Goal: Information Seeking & Learning: Find specific fact

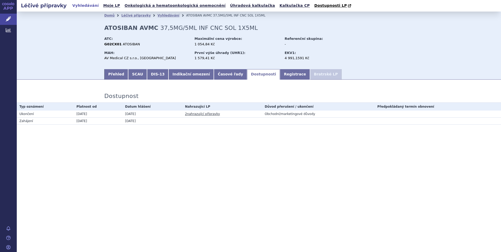
click at [196, 114] on link "2 nahrazující přípravky" at bounding box center [202, 114] width 35 height 4
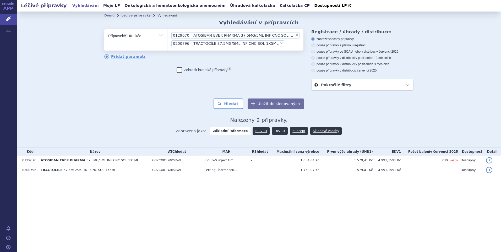
click at [274, 133] on link "DIS-13" at bounding box center [280, 130] width 16 height 7
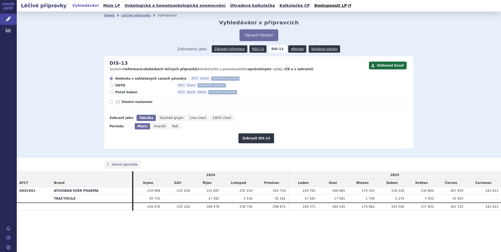
click at [112, 92] on icon at bounding box center [112, 92] width 4 height 4
click at [112, 92] on input "Počet balení ATC7 Brand Balení standardní jednotka" at bounding box center [111, 92] width 3 height 3
radio input "true"
click at [257, 137] on button "Zobrazit DIS-13" at bounding box center [256, 138] width 35 height 10
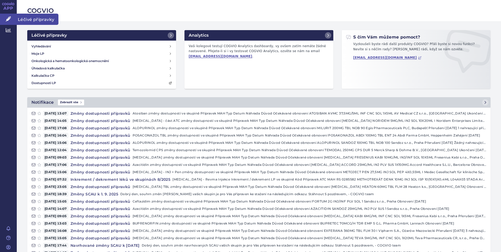
click at [26, 19] on span "Léčivé přípravky" at bounding box center [38, 19] width 42 height 11
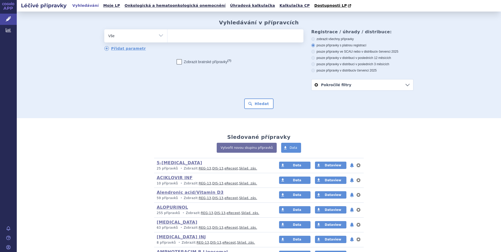
select select "filter-atc-group"
click at [104, 30] on select "Vše Přípravek/SUKL kód MAH VPOIS ATC/Aktivní látka Léková forma Síla" at bounding box center [135, 35] width 63 height 12
click at [174, 40] on ul at bounding box center [236, 34] width 136 height 11
click at [168, 41] on select at bounding box center [167, 35] width 0 height 13
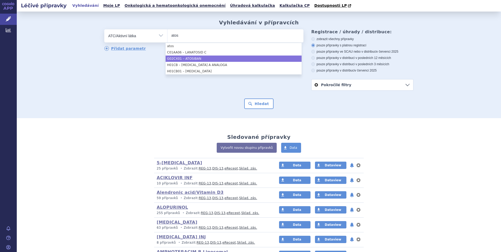
type input "atos"
select select "G02CX01"
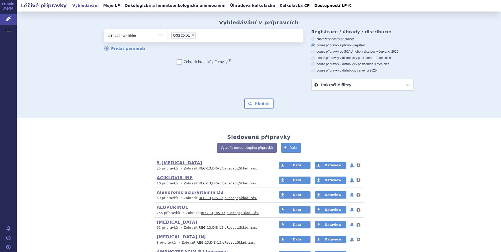
click at [312, 71] on icon at bounding box center [314, 71] width 4 height 4
click at [312, 71] on input "pouze přípravky v distribuci v červenci 2025" at bounding box center [313, 70] width 3 height 3
radio input "true"
click at [262, 102] on button "Hledat" at bounding box center [259, 104] width 30 height 10
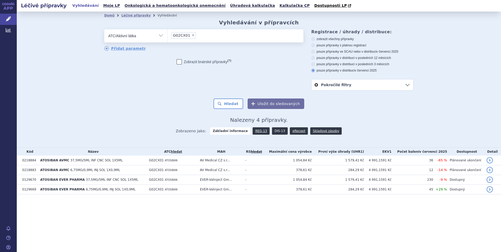
click at [276, 130] on link "DIS-13" at bounding box center [280, 130] width 16 height 7
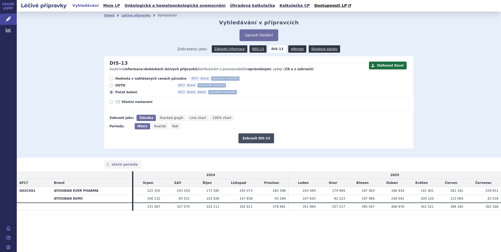
click at [261, 141] on button "Zobrazit DIS-13" at bounding box center [256, 138] width 35 height 10
